Goal: Task Accomplishment & Management: Use online tool/utility

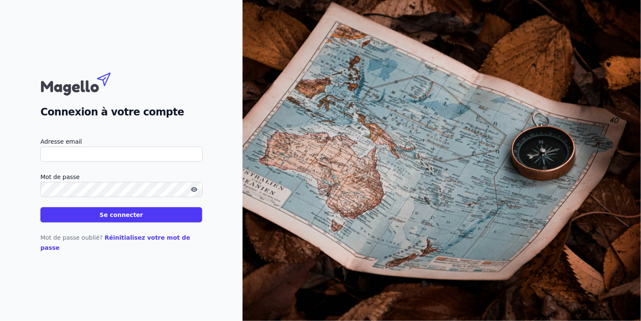
click at [101, 154] on input "Adresse email" at bounding box center [121, 153] width 162 height 15
type input "F"
type input "[EMAIL_ADDRESS][DOMAIN_NAME]"
click at [80, 221] on button "Se connecter" at bounding box center [121, 214] width 162 height 15
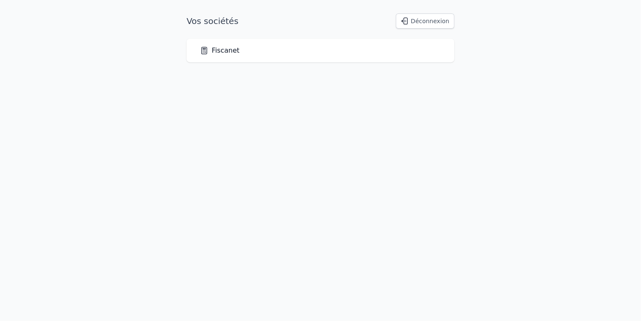
click at [218, 51] on link "Fiscanet" at bounding box center [220, 50] width 40 height 10
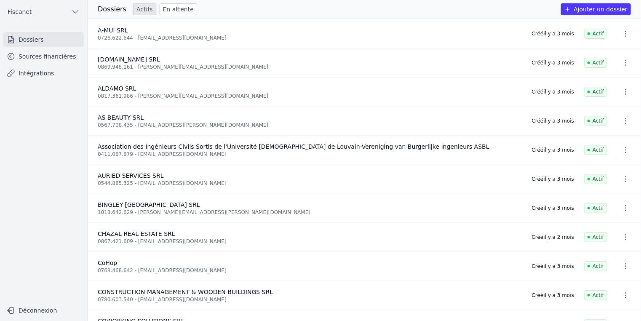
click at [65, 54] on link "Sources financières" at bounding box center [43, 56] width 80 height 15
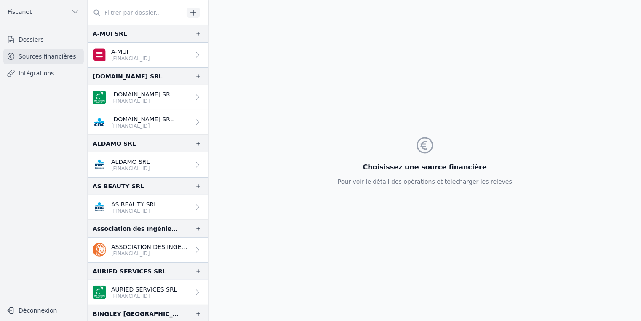
click at [41, 40] on link "Dossiers" at bounding box center [43, 39] width 80 height 15
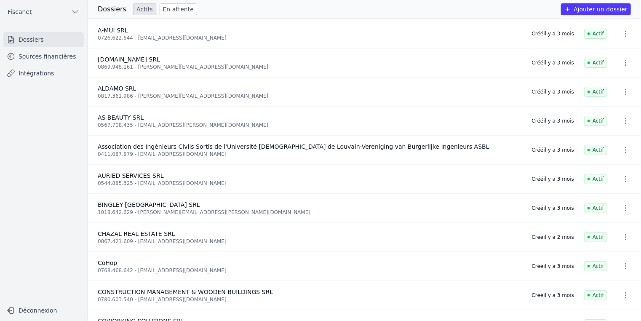
click at [34, 72] on link "Intégrations" at bounding box center [43, 73] width 80 height 15
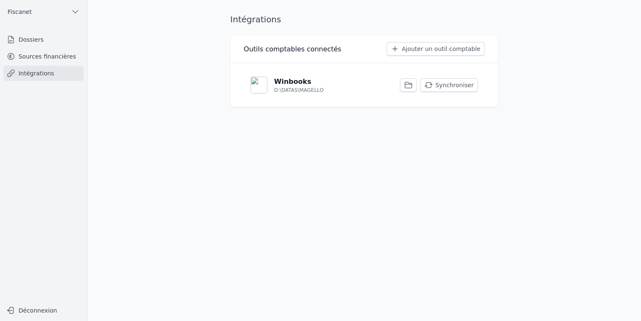
click at [464, 86] on button "Synchroniser" at bounding box center [449, 84] width 58 height 13
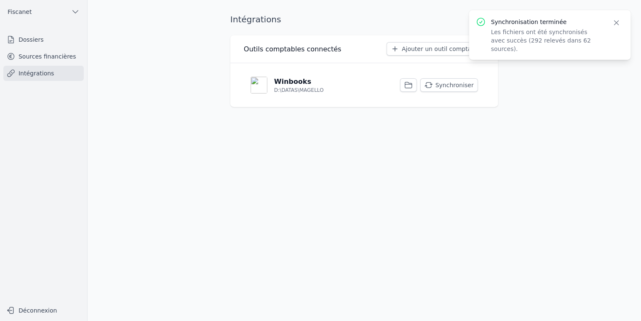
click at [39, 38] on link "Dossiers" at bounding box center [43, 39] width 80 height 15
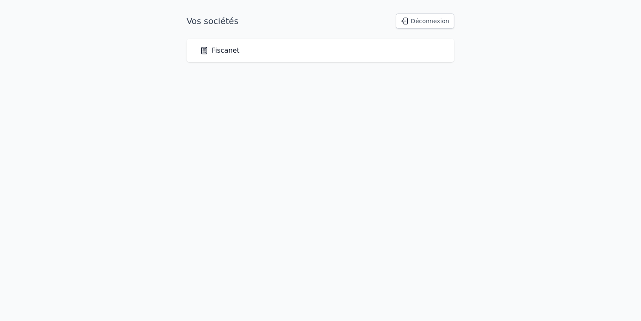
click at [219, 50] on link "Fiscanet" at bounding box center [220, 50] width 40 height 10
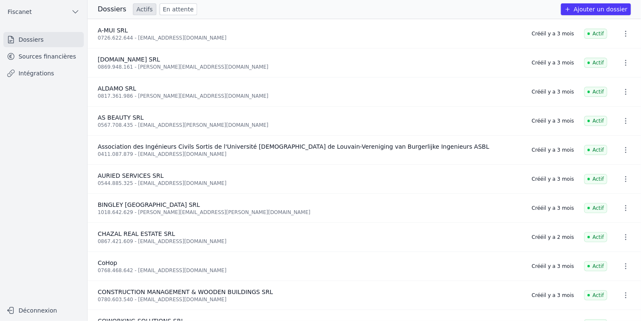
click at [52, 58] on link "Sources financières" at bounding box center [43, 56] width 80 height 15
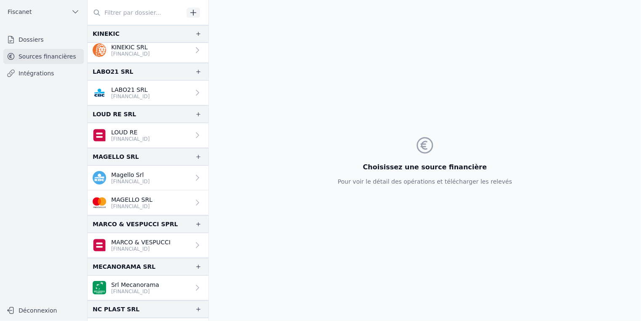
scroll to position [1104, 0]
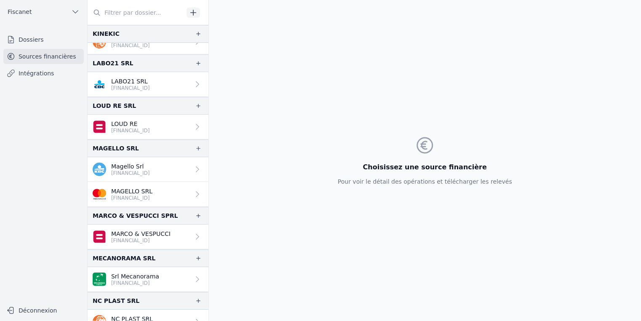
click at [143, 194] on p "[FINANCIAL_ID]" at bounding box center [131, 197] width 41 height 7
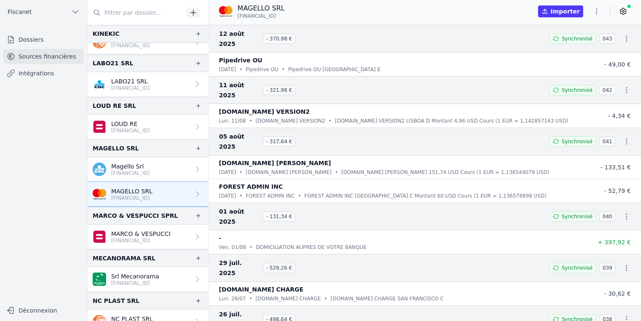
click at [596, 14] on icon "button" at bounding box center [596, 11] width 8 height 8
click at [567, 9] on div at bounding box center [320, 160] width 641 height 321
click at [567, 9] on button "Importer" at bounding box center [560, 11] width 45 height 12
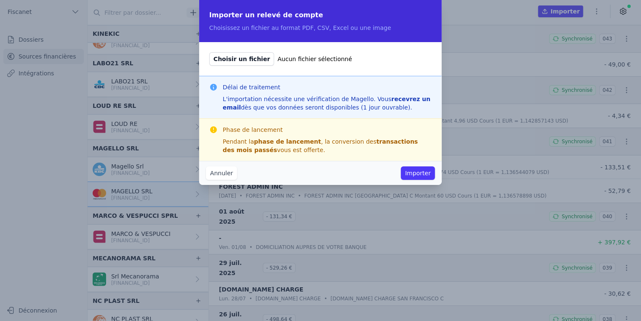
click at [242, 63] on span "Choisir un fichier" at bounding box center [241, 58] width 65 height 13
click at [209, 52] on input "Choisir un fichier Aucun fichier sélectionné" at bounding box center [209, 52] width 0 height 0
click at [229, 173] on button "Annuler" at bounding box center [221, 172] width 31 height 13
